Goal: Navigation & Orientation: Understand site structure

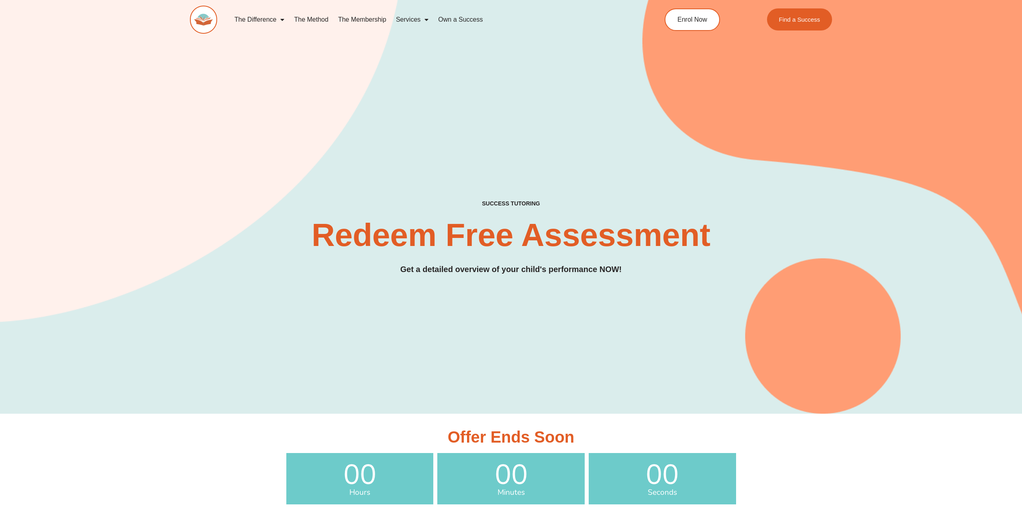
click at [821, 121] on div "SUCCESS TUTORING​ Redeem Free Assessment Get a detailed overview of your child'…" at bounding box center [511, 197] width 642 height 434
click at [323, 19] on link "The Method" at bounding box center [311, 19] width 44 height 18
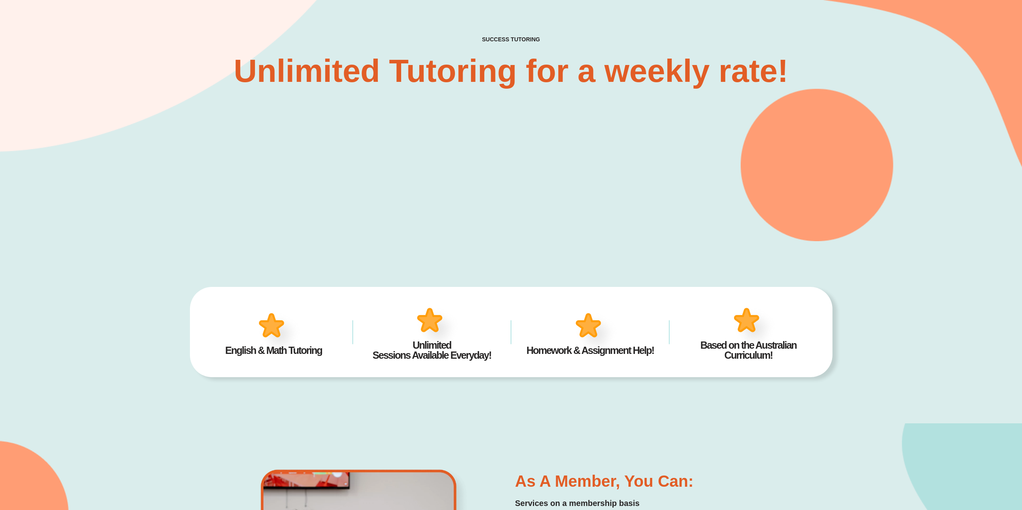
scroll to position [161, 0]
